Goal: Transaction & Acquisition: Obtain resource

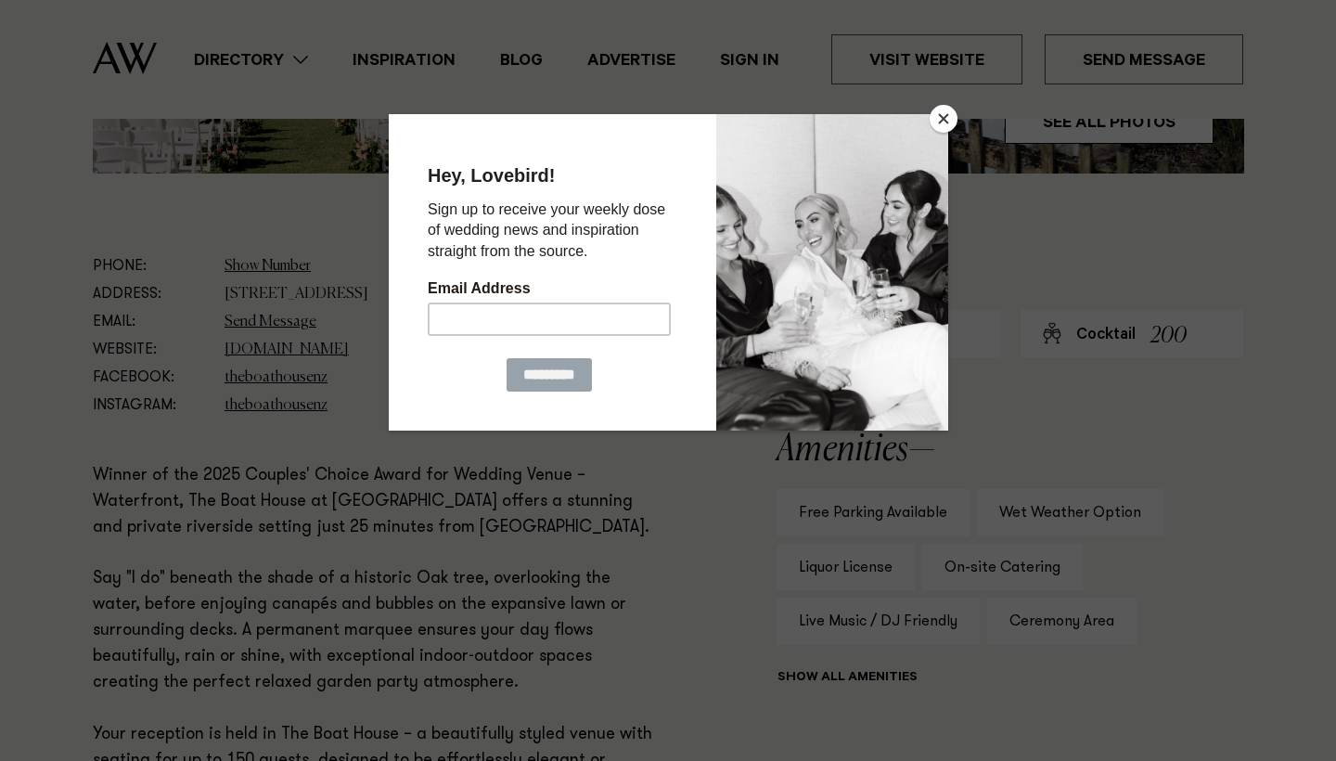
click at [944, 118] on button "Close" at bounding box center [944, 119] width 28 height 28
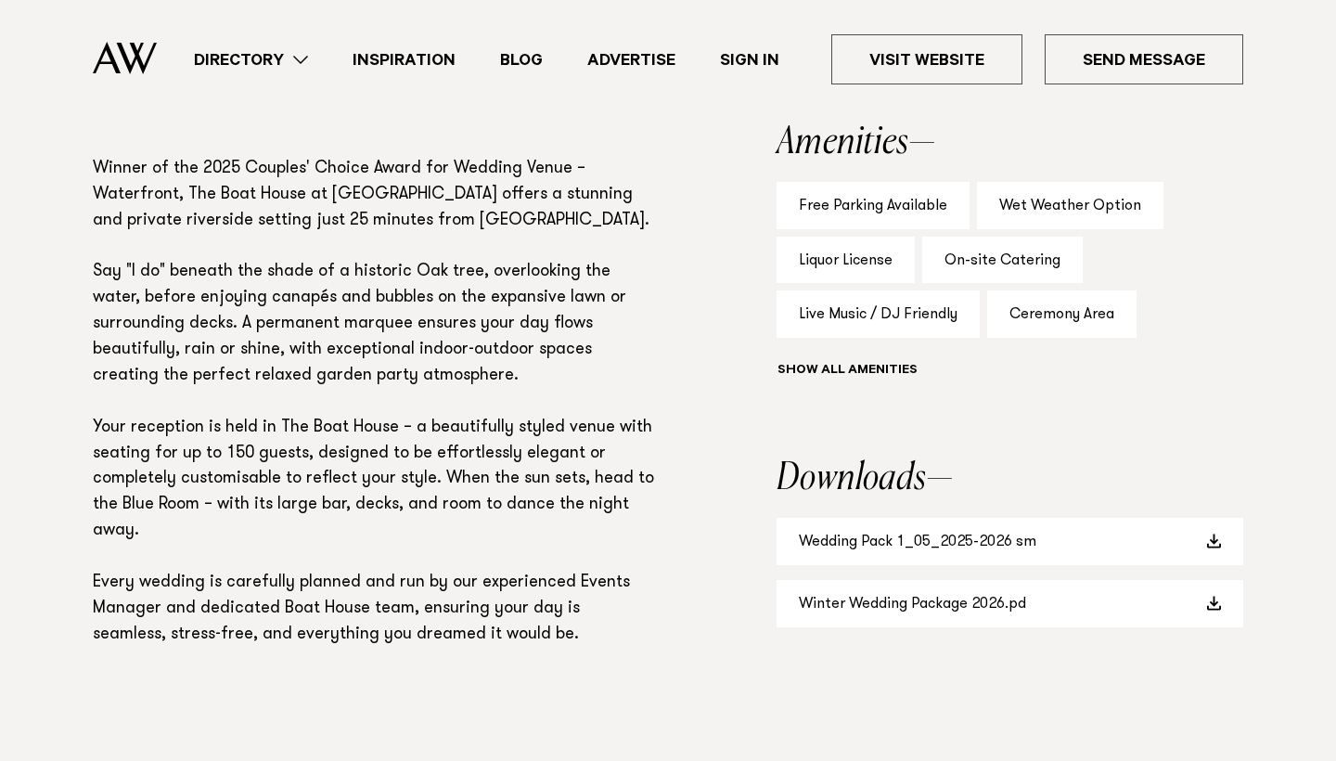
scroll to position [1286, 0]
click at [896, 605] on link "Winter Wedding Package 2026.pd" at bounding box center [1009, 605] width 467 height 47
click at [1216, 182] on section "Amenities Free Parking Available Wet Weather Option Liquor License On-site Cate…" at bounding box center [1009, 257] width 467 height 262
click at [967, 532] on link "Wedding Pack 1_05_2025-2026 sm" at bounding box center [1009, 542] width 467 height 47
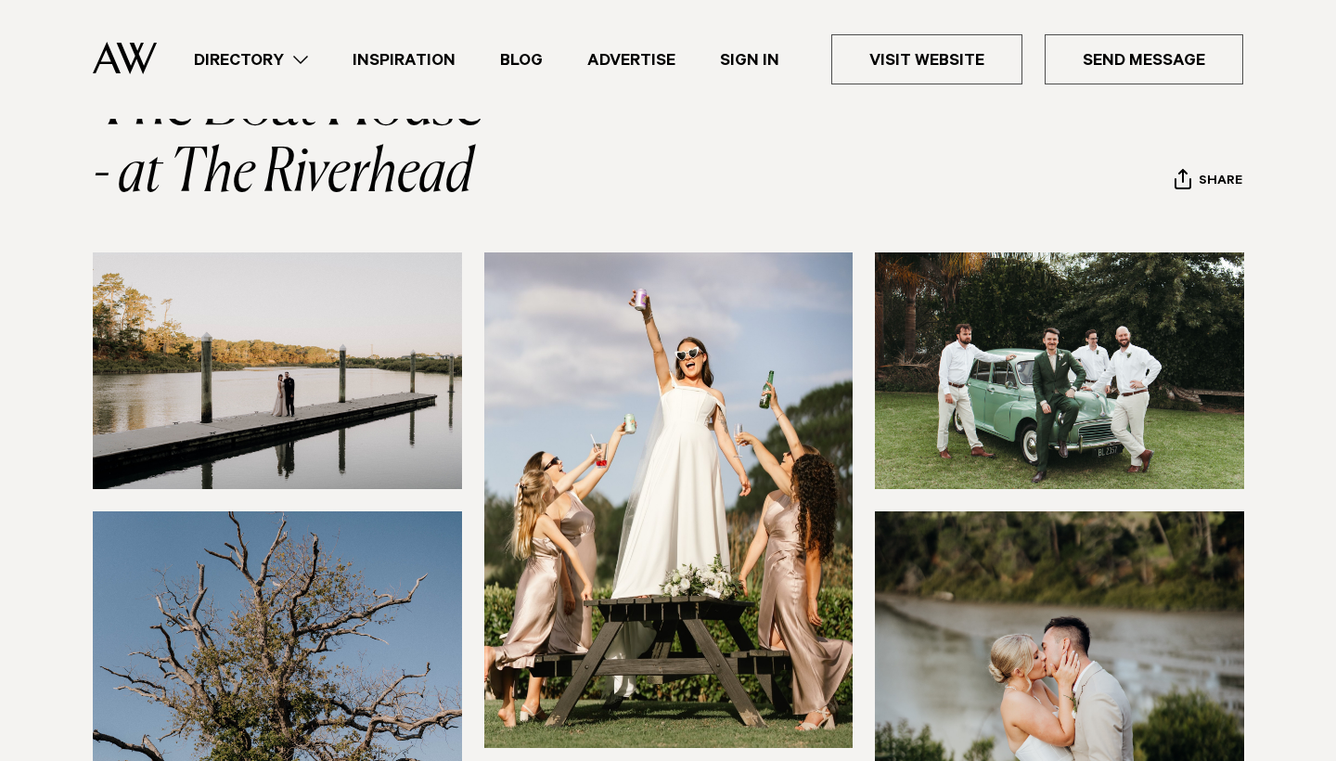
scroll to position [147, 0]
click at [373, 330] on img at bounding box center [277, 371] width 369 height 237
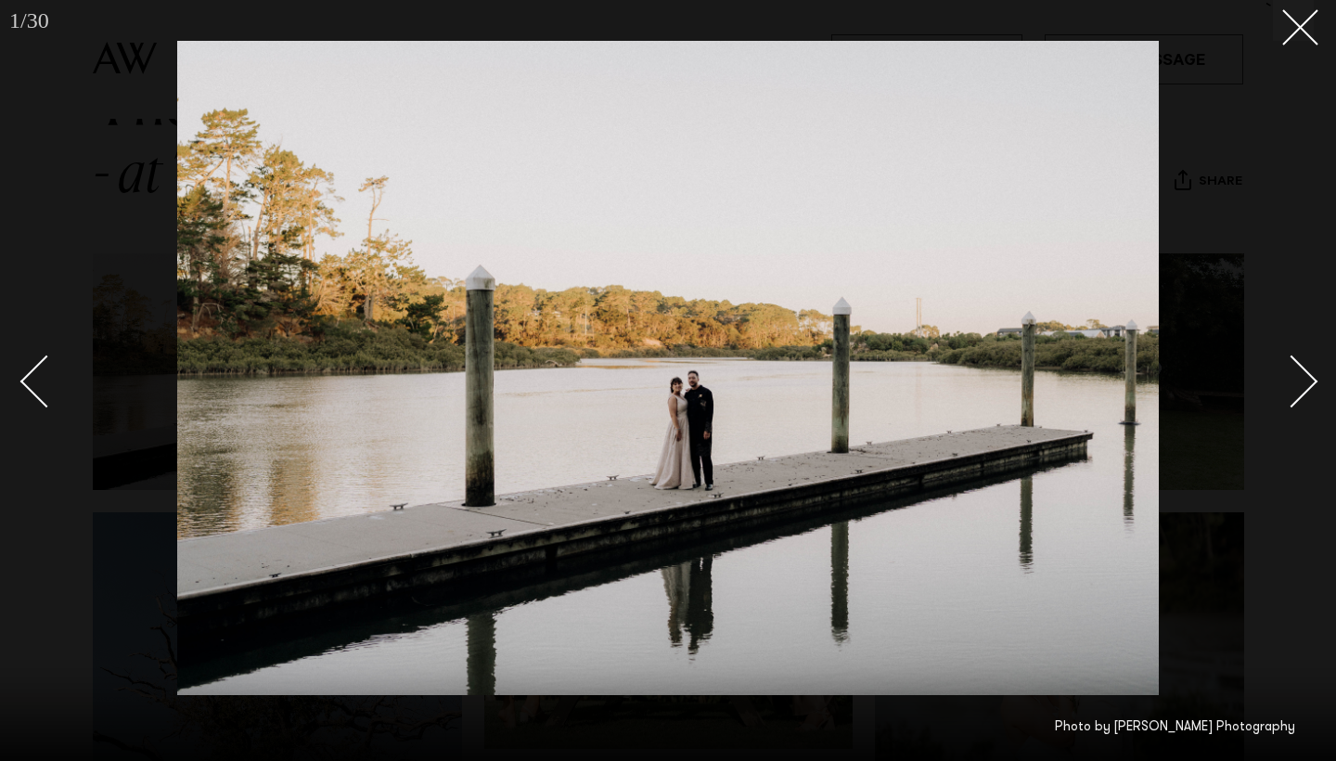
click at [1293, 395] on div "Next slide" at bounding box center [1291, 381] width 53 height 53
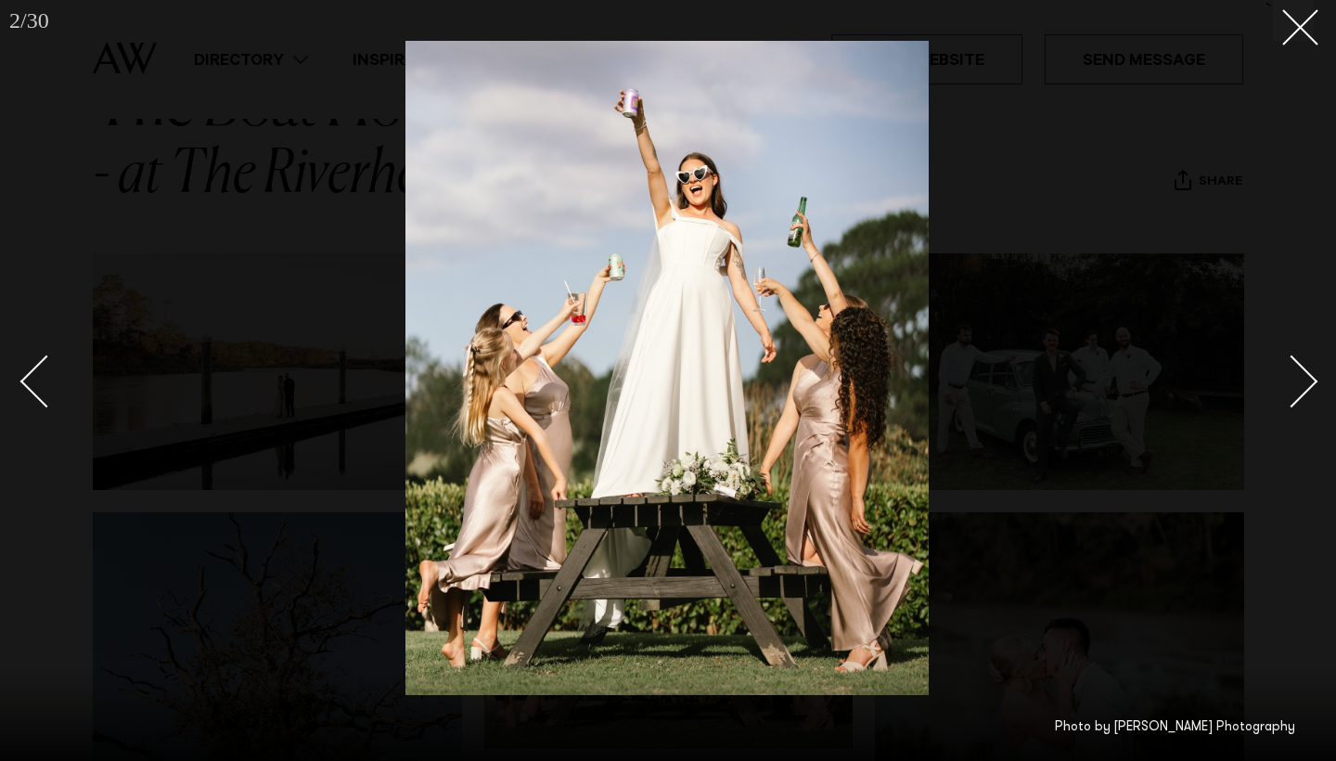
click at [1293, 395] on div "Next slide" at bounding box center [1291, 381] width 53 height 53
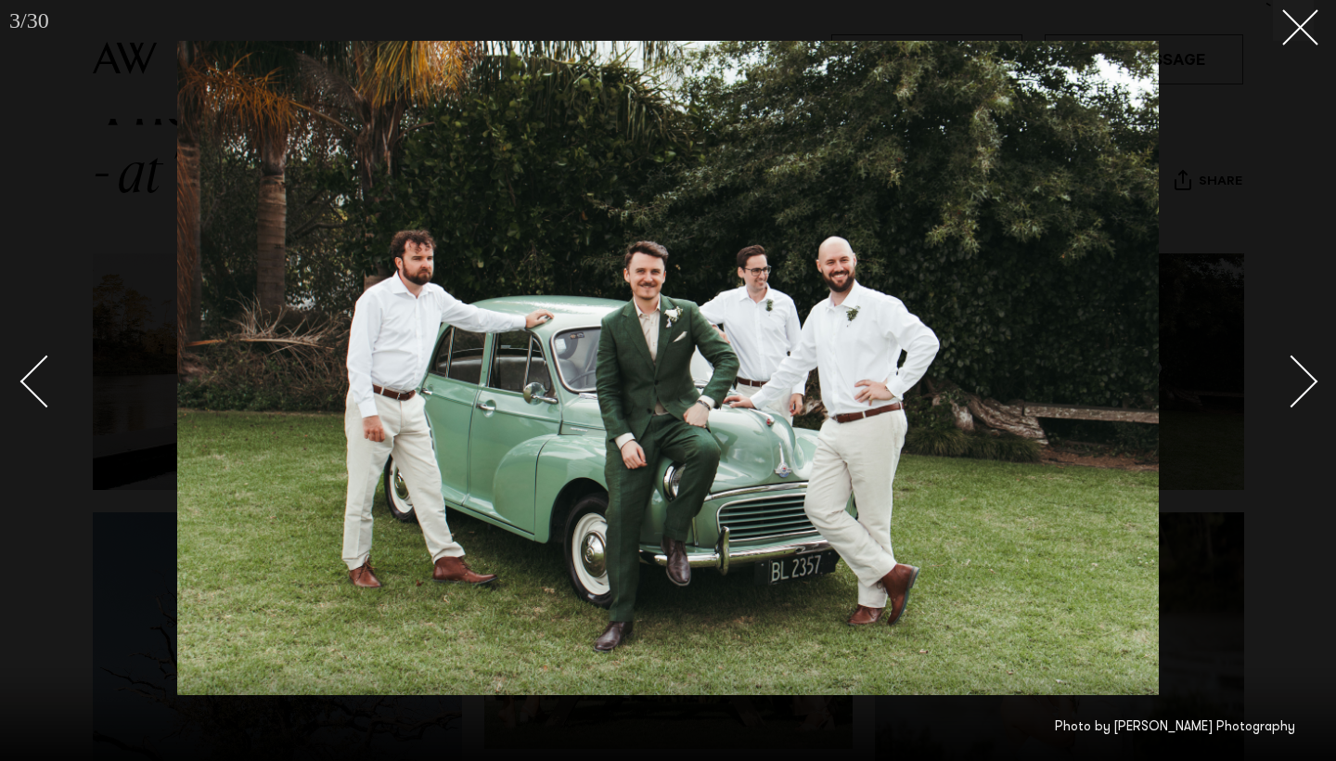
click at [1293, 394] on div "Next slide" at bounding box center [1291, 381] width 53 height 53
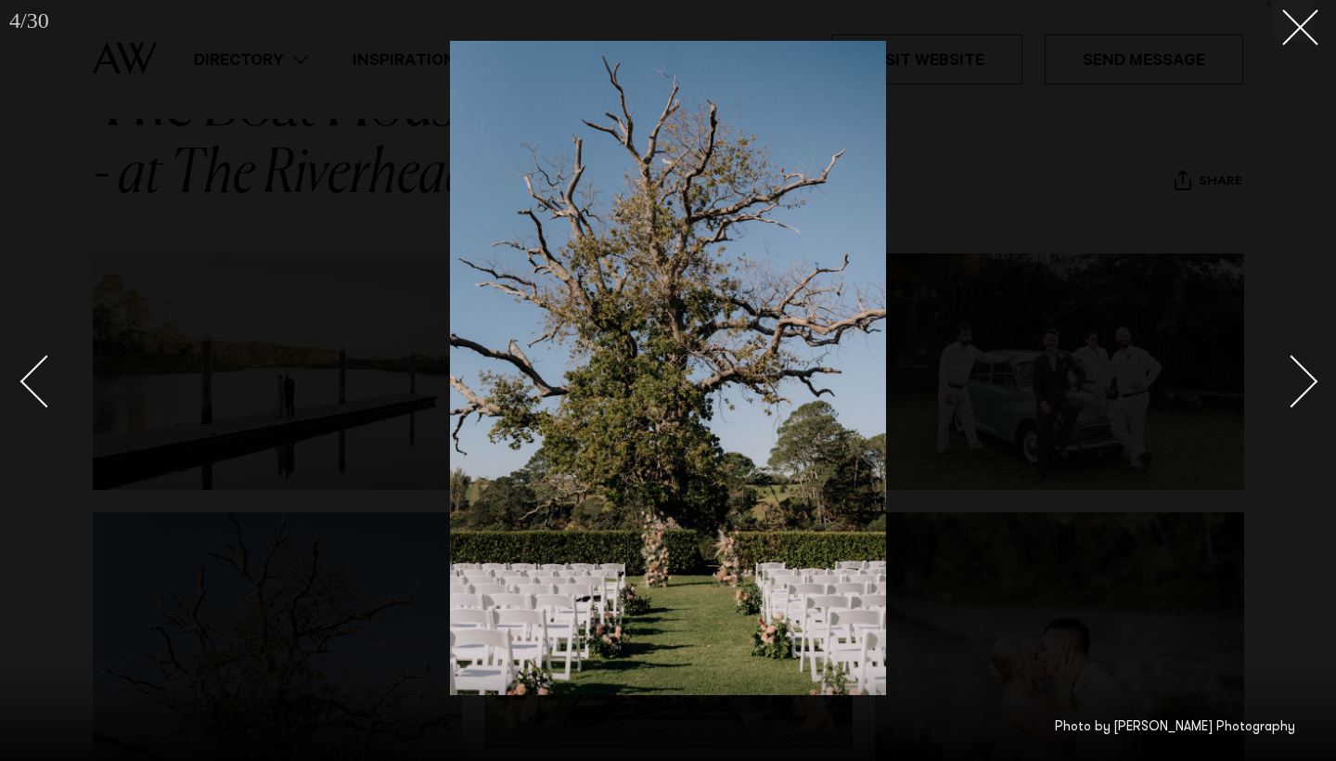
click at [1309, 383] on div "Next slide" at bounding box center [1291, 381] width 53 height 53
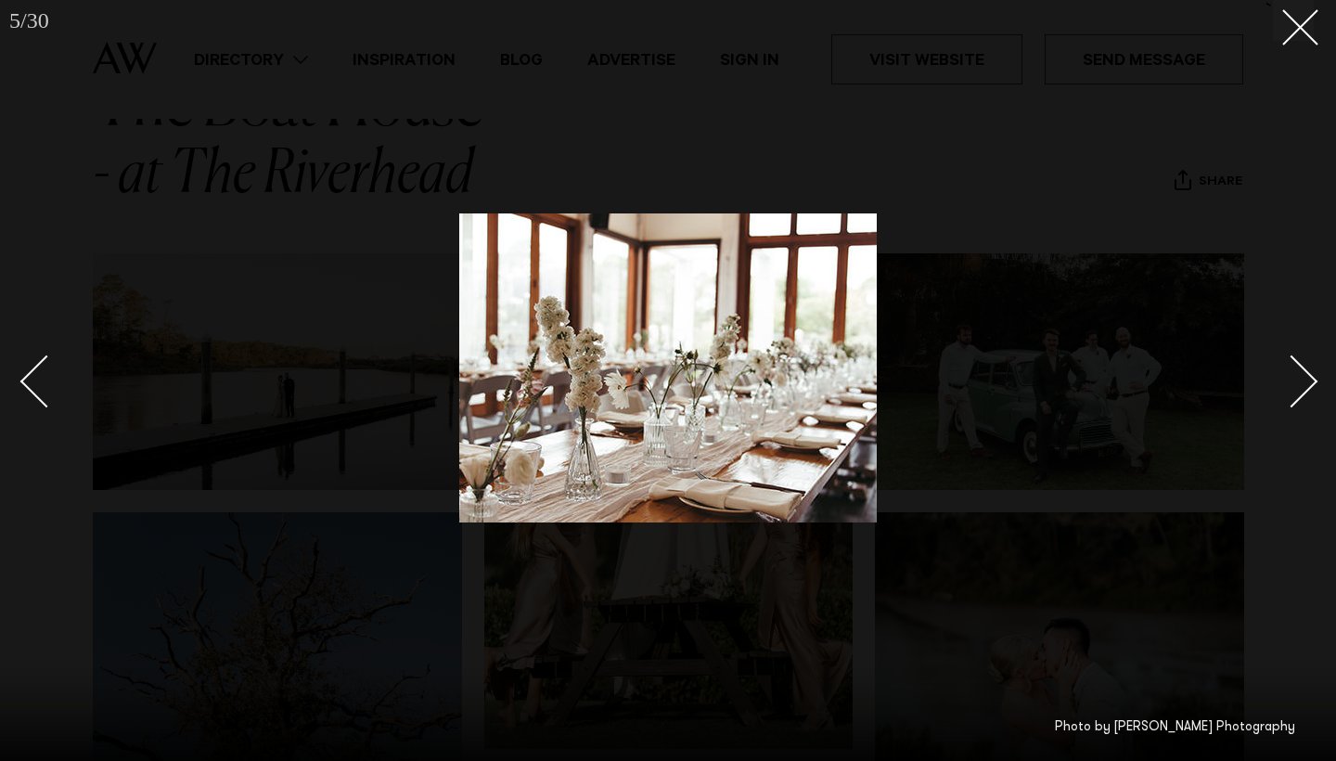
click at [1309, 383] on div "Next slide" at bounding box center [1291, 381] width 53 height 53
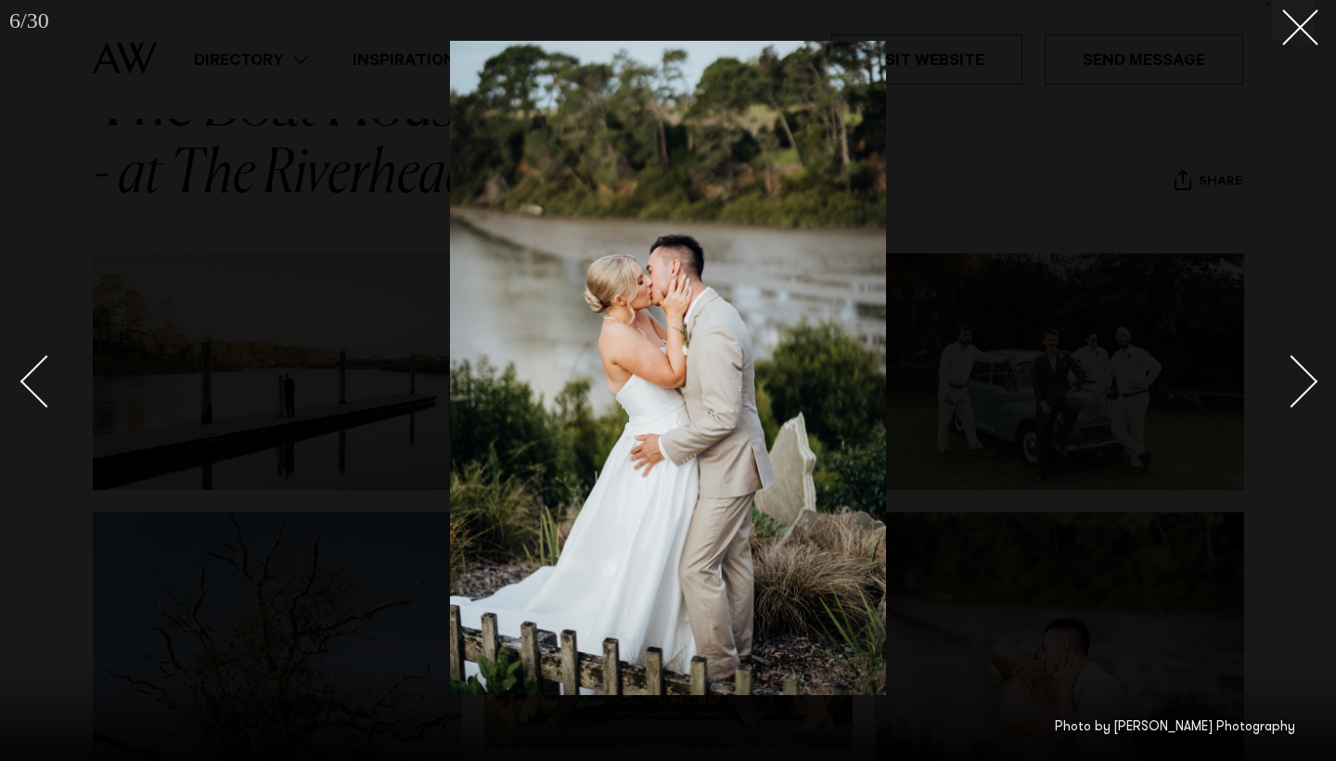
click at [1309, 383] on div "Next slide" at bounding box center [1291, 381] width 53 height 53
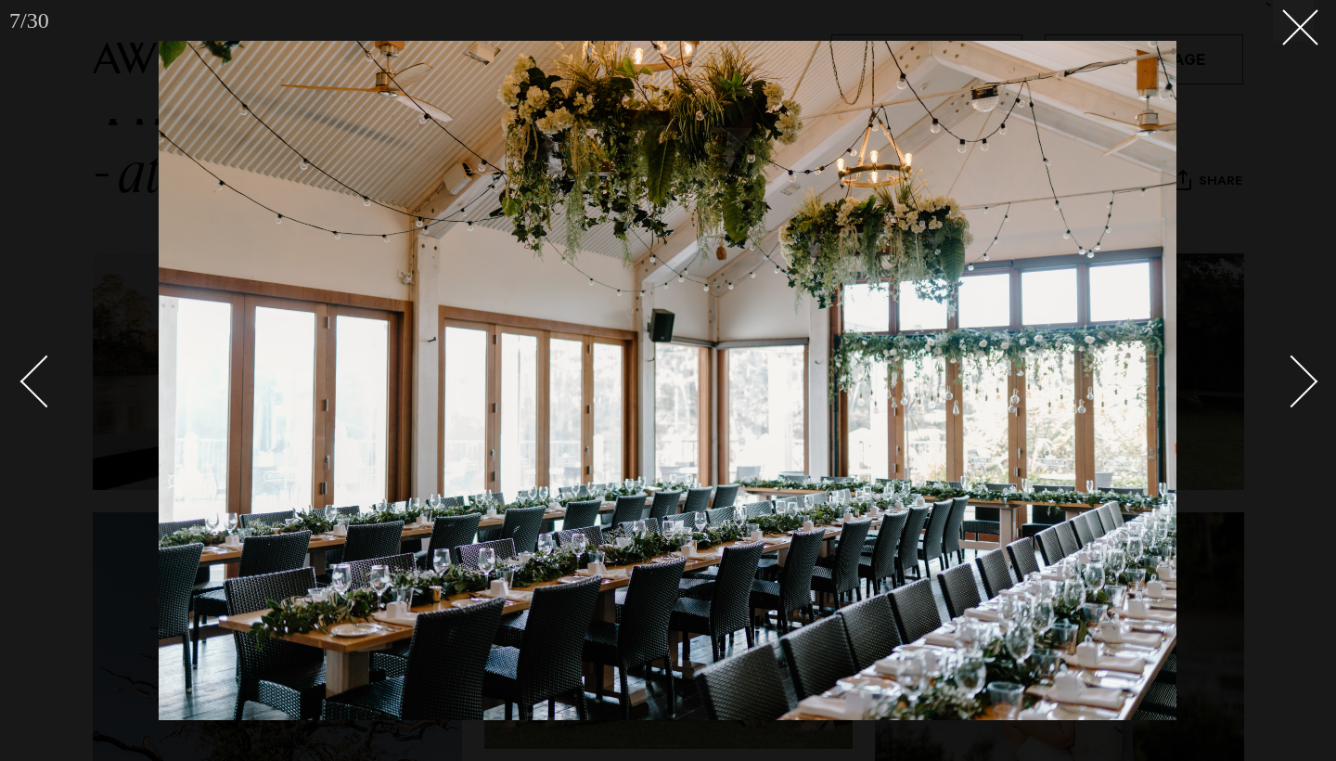
click at [1309, 383] on div "Next slide" at bounding box center [1291, 381] width 53 height 53
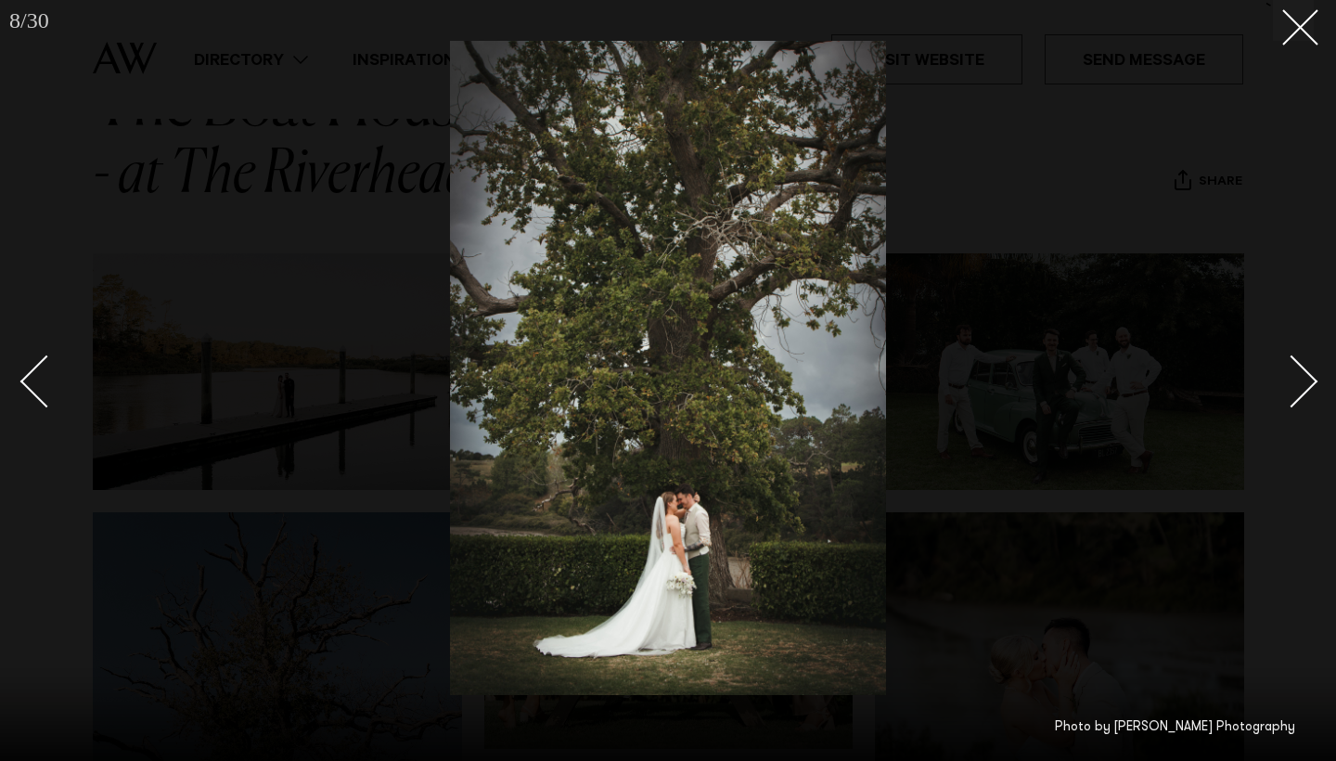
click at [1309, 383] on div "Next slide" at bounding box center [1291, 381] width 53 height 53
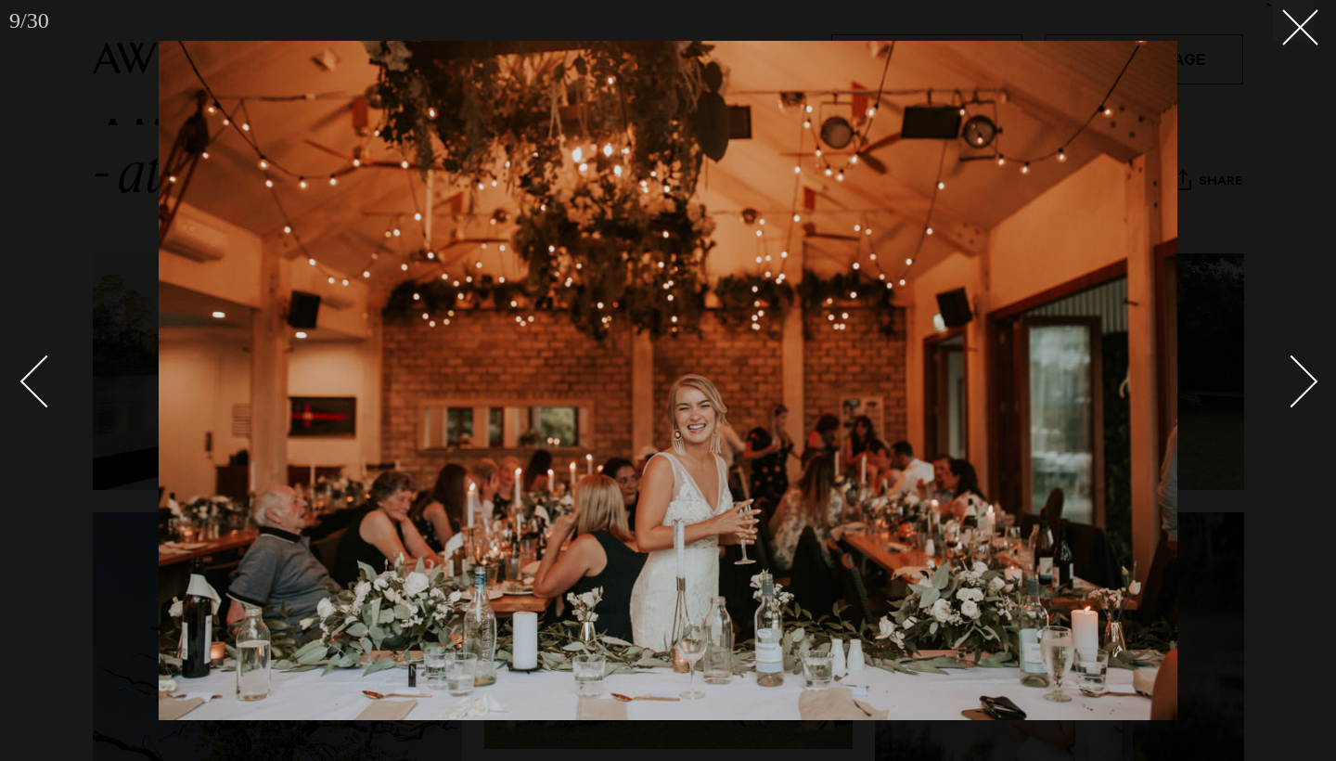
click at [1309, 383] on div "Next slide" at bounding box center [1291, 381] width 53 height 53
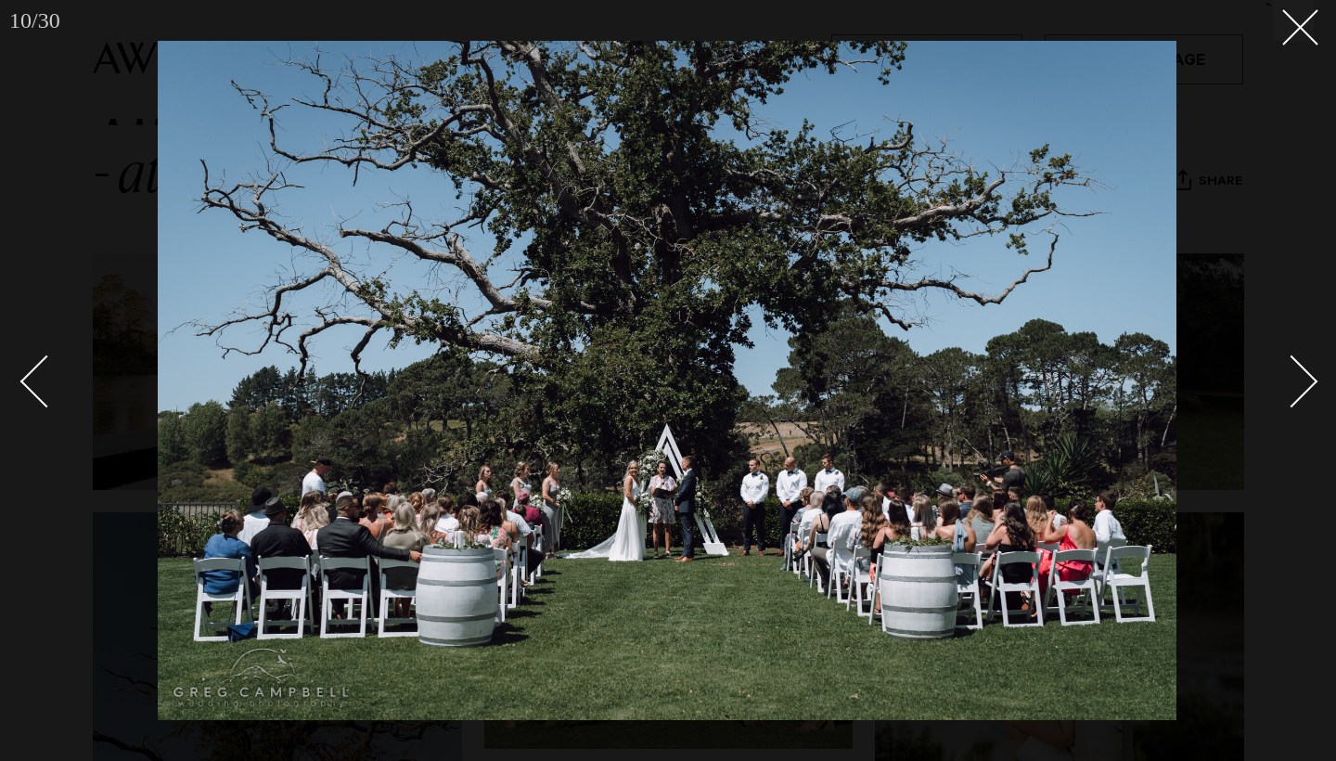
click at [1309, 383] on div "Next slide" at bounding box center [1291, 381] width 53 height 53
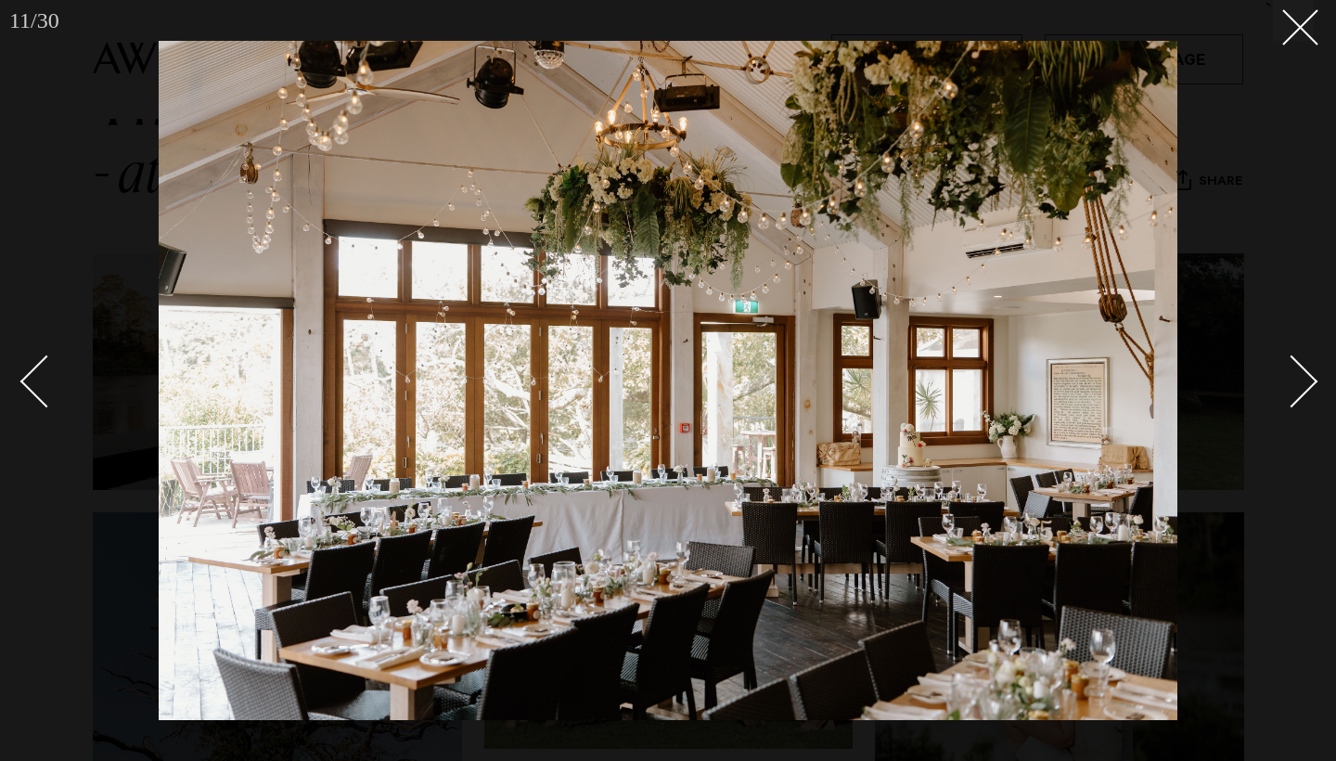
click at [1309, 383] on div "Next slide" at bounding box center [1291, 381] width 53 height 53
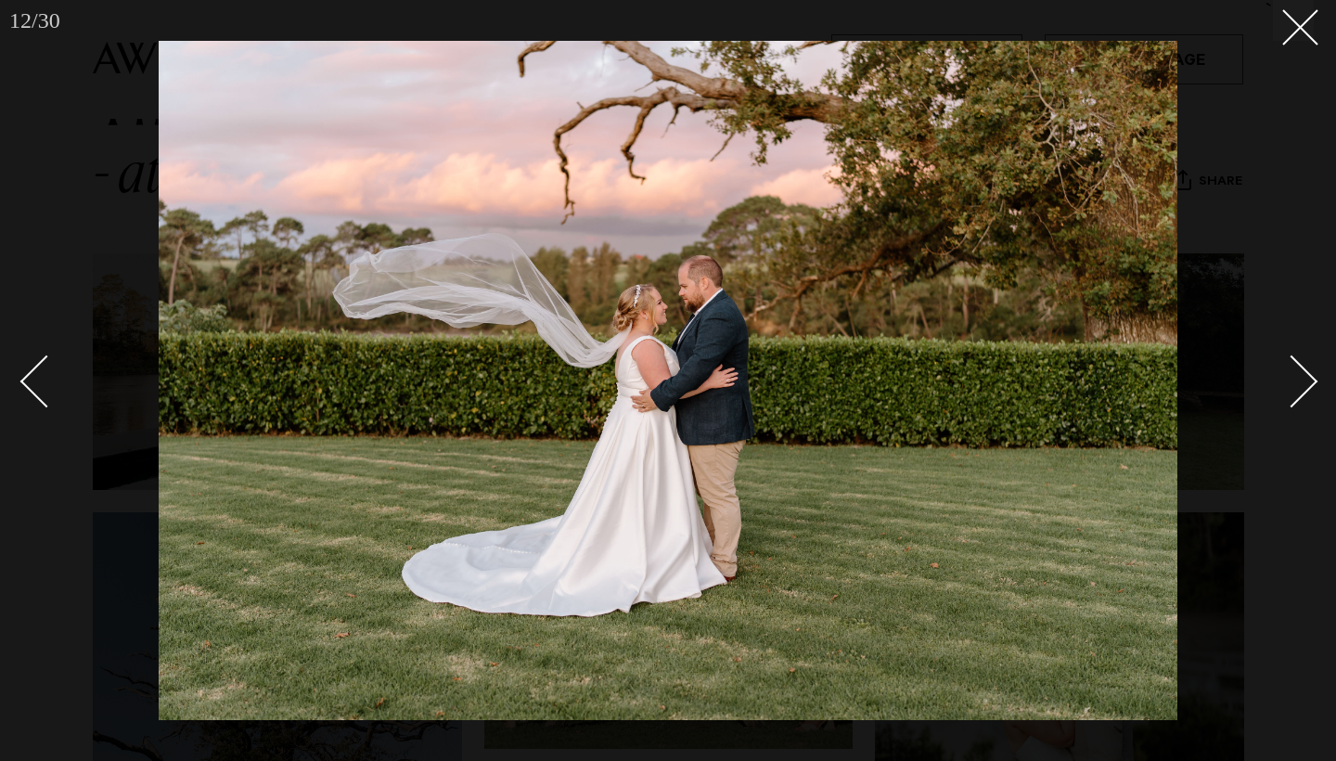
click at [1309, 383] on div "Next slide" at bounding box center [1291, 381] width 53 height 53
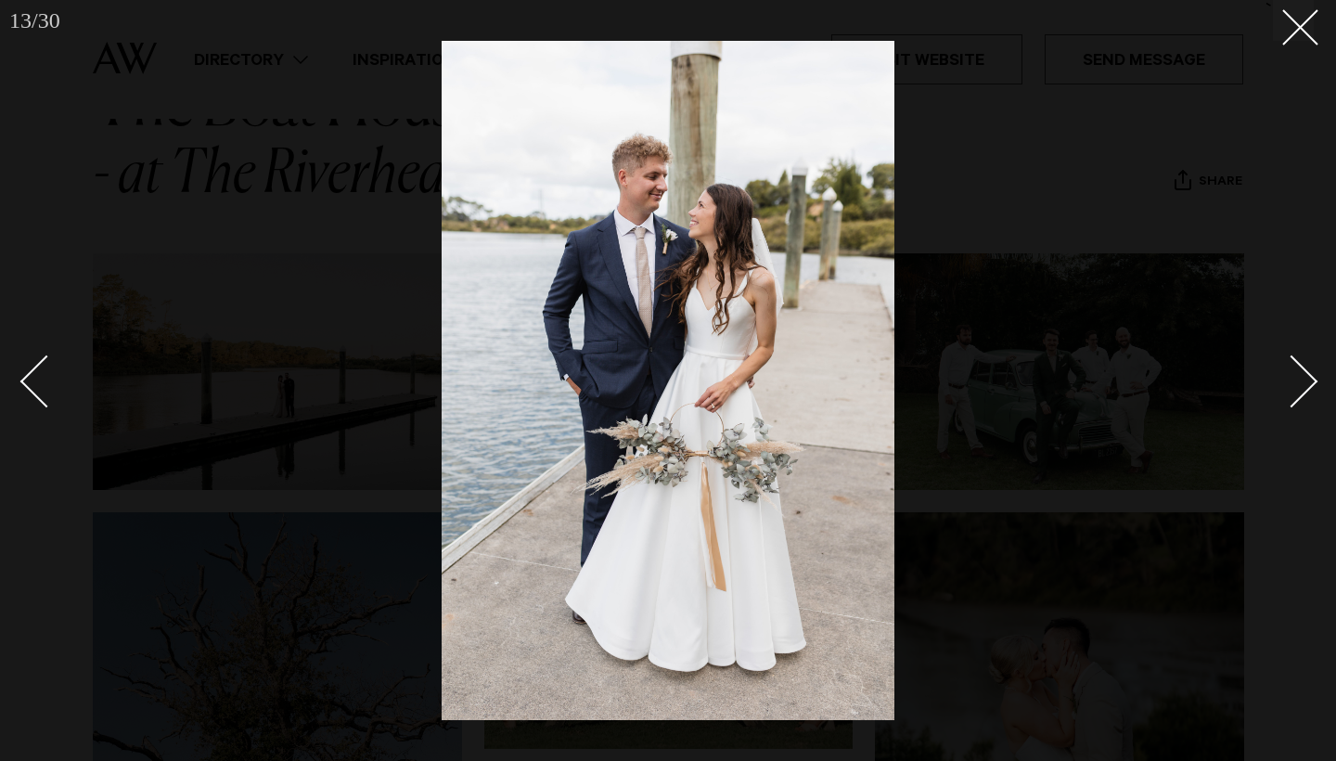
click at [1309, 383] on div "Next slide" at bounding box center [1291, 381] width 53 height 53
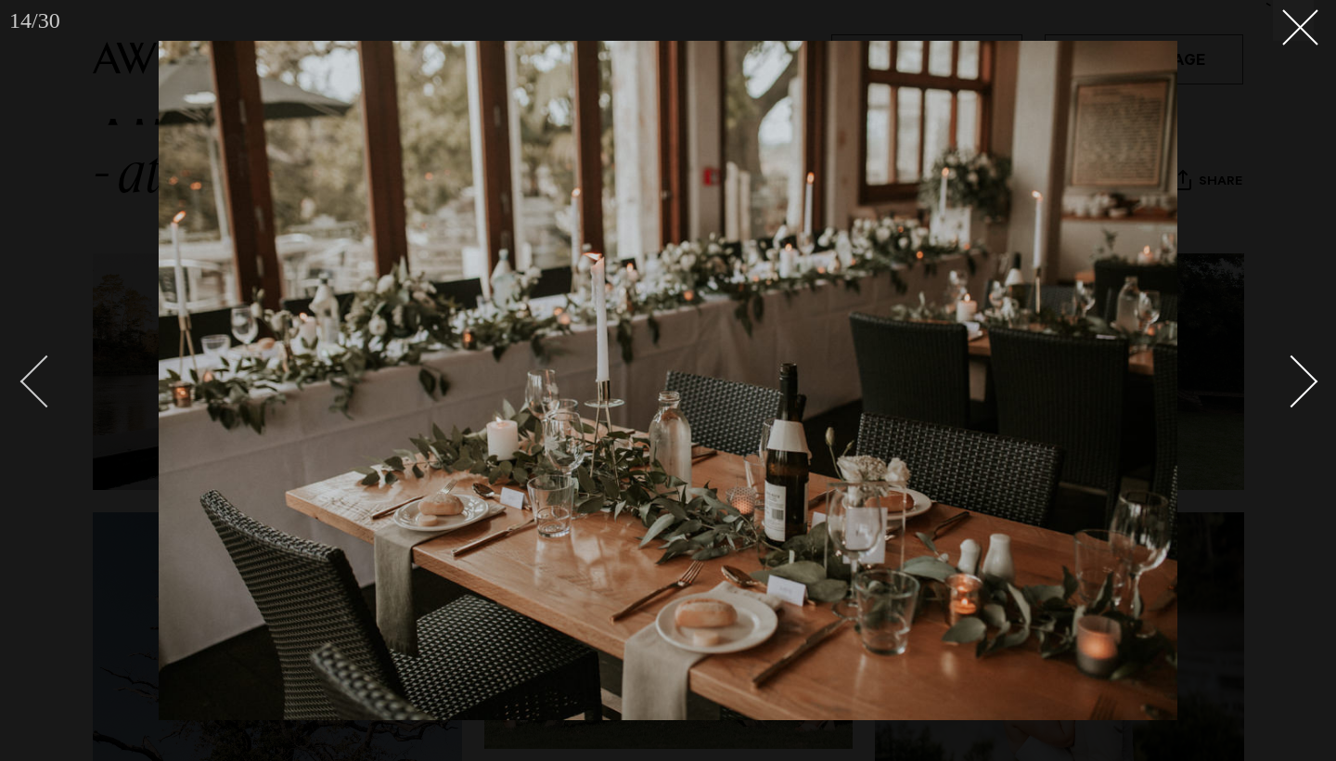
click at [45, 357] on div "Previous slide" at bounding box center [46, 381] width 53 height 53
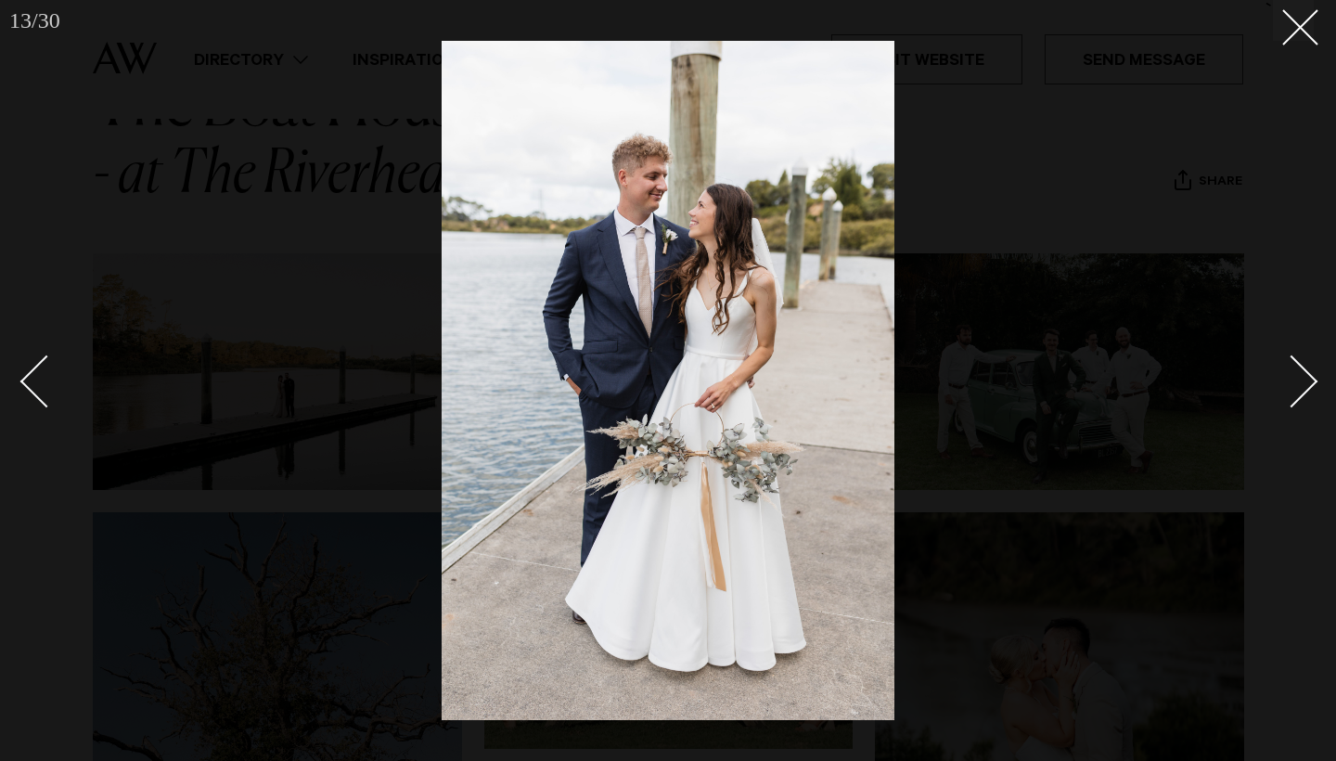
click at [1315, 378] on div at bounding box center [668, 380] width 1336 height 761
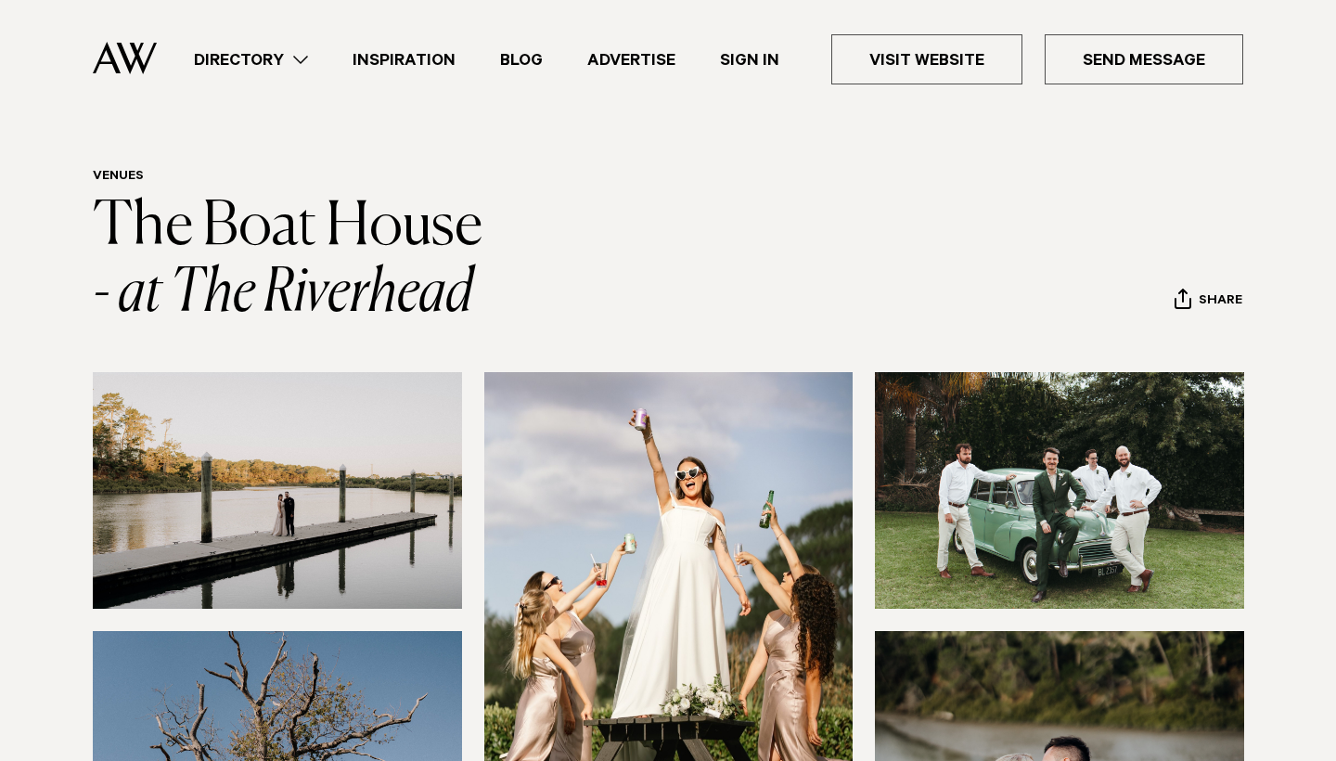
scroll to position [36, 0]
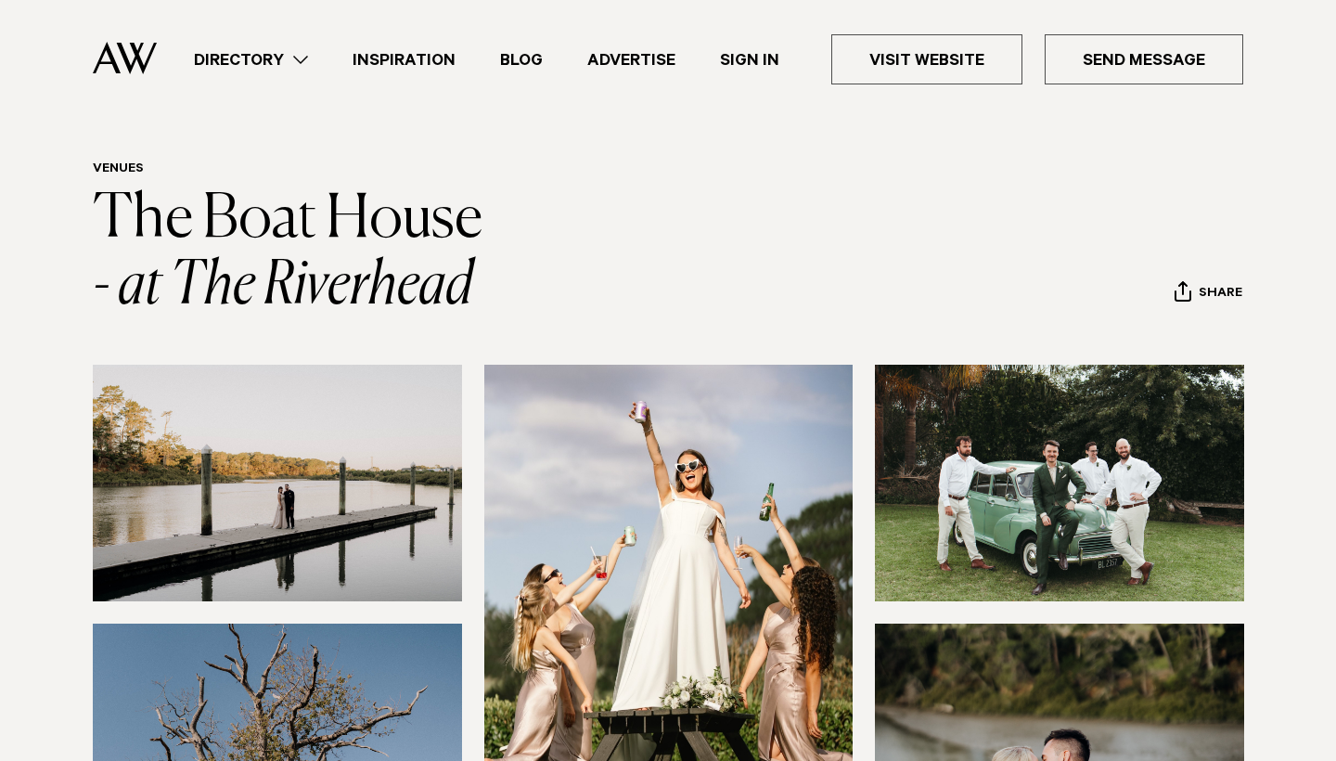
click at [122, 58] on img at bounding box center [125, 58] width 64 height 32
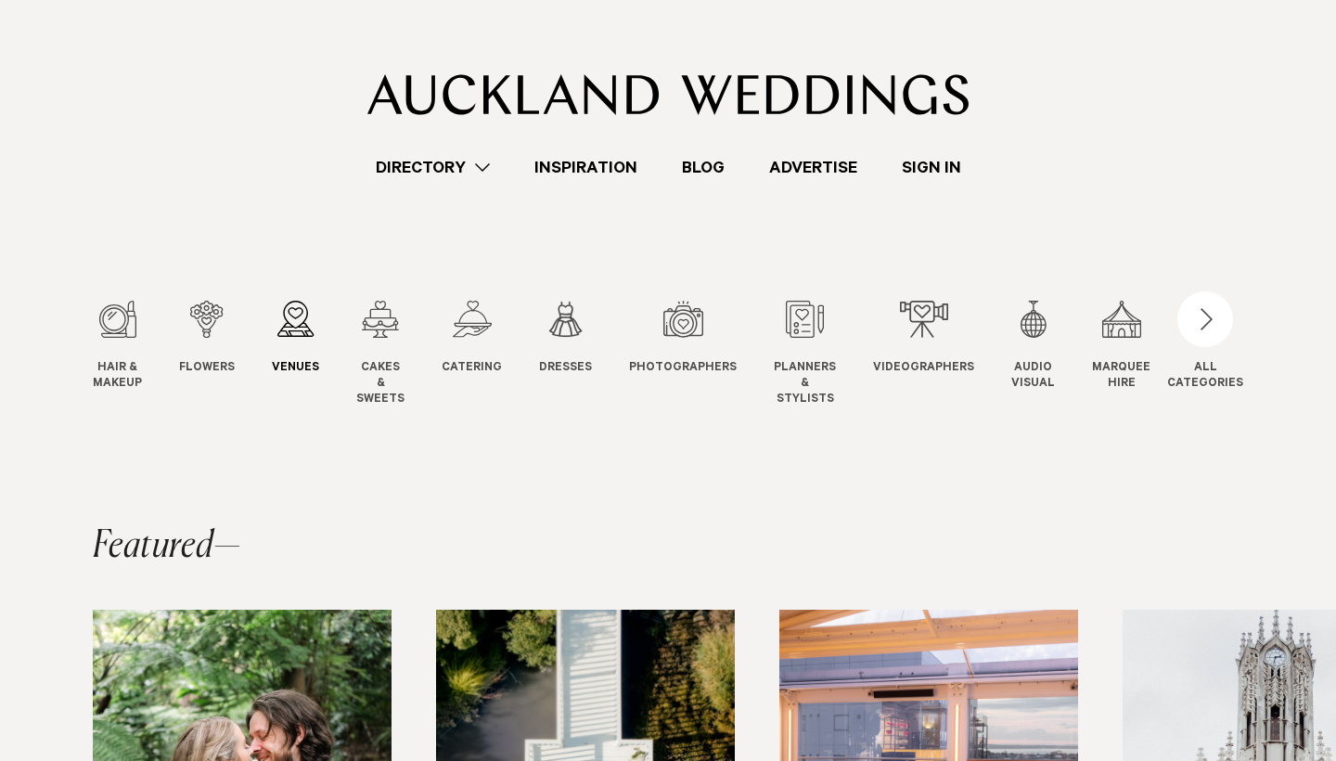
click at [302, 331] on div "3 / 12" at bounding box center [295, 319] width 47 height 37
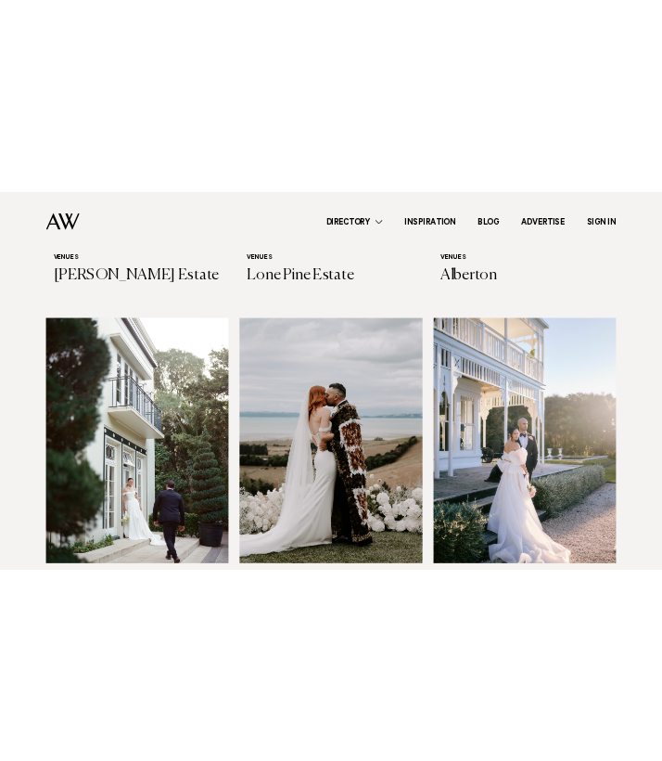
scroll to position [4406, 0]
